Goal: Navigation & Orientation: Find specific page/section

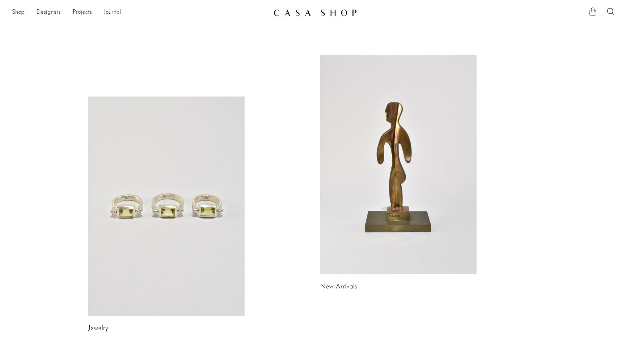
click at [17, 6] on section "Shop Featured New Arrivals Bestsellers Coming Soon Jewelry Jewelry All Earrings…" at bounding box center [313, 9] width 627 height 19
click at [21, 12] on link "Shop" at bounding box center [18, 13] width 13 height 10
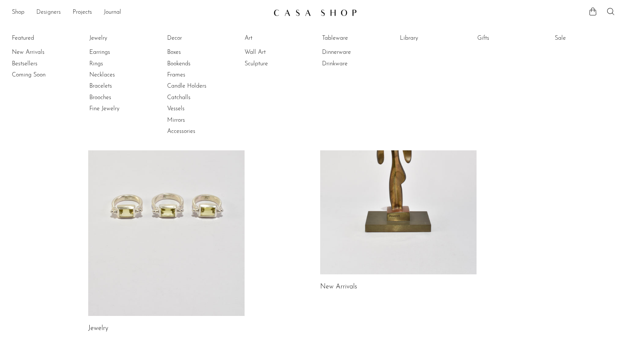
click at [54, 10] on link "Designers" at bounding box center [48, 13] width 24 height 10
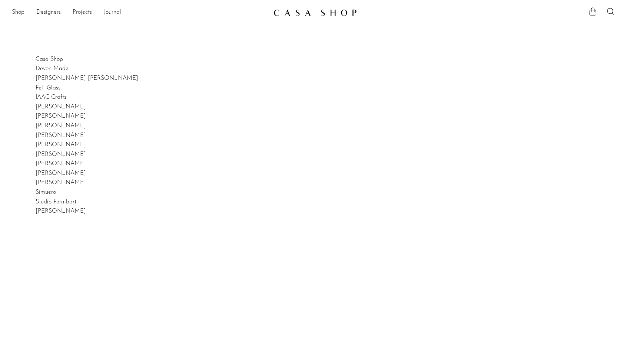
click at [85, 14] on link "Projects" at bounding box center [82, 13] width 19 height 10
click at [117, 12] on link "Journal" at bounding box center [112, 13] width 17 height 10
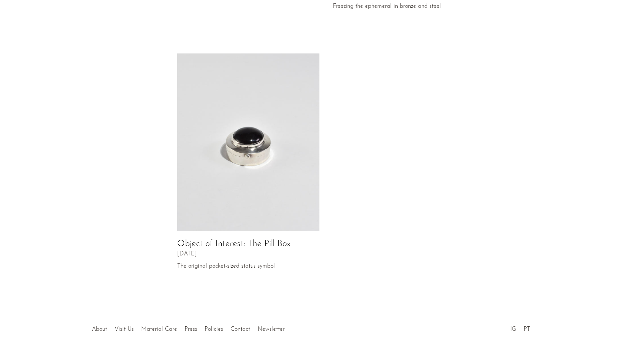
scroll to position [340, 0]
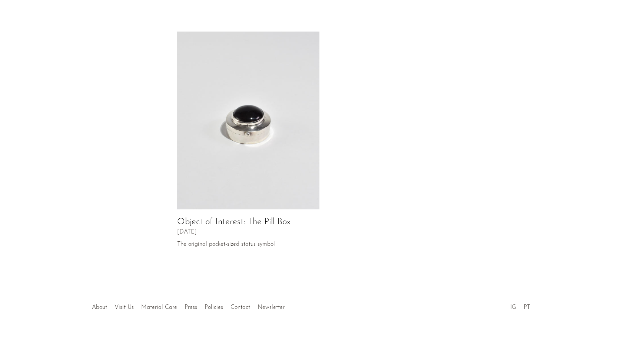
click at [280, 122] on img at bounding box center [248, 121] width 142 height 178
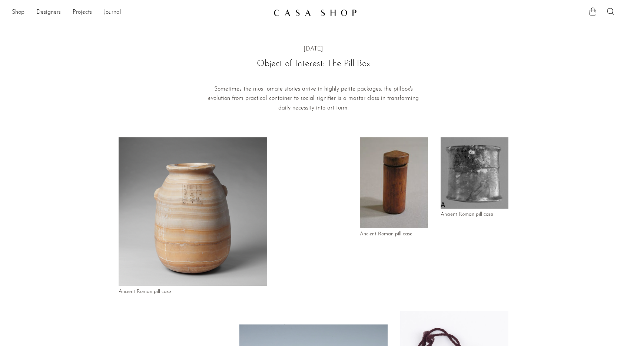
click at [297, 12] on img at bounding box center [315, 12] width 83 height 7
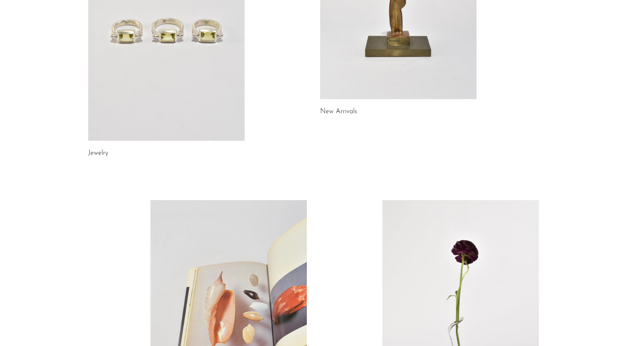
scroll to position [375, 0]
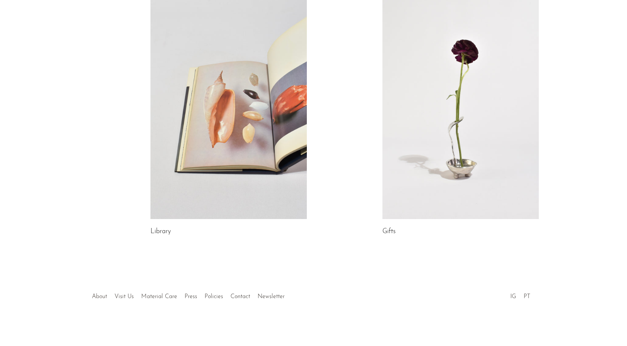
click at [101, 296] on link "About" at bounding box center [99, 296] width 15 height 6
